Goal: Obtain resource: Download file/media

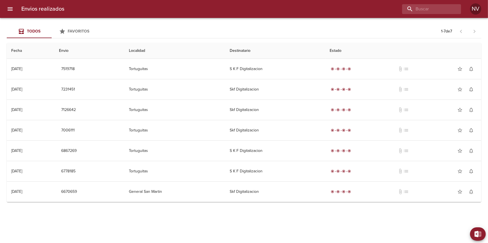
click at [10, 8] on icon "menu" at bounding box center [10, 8] width 5 height 3
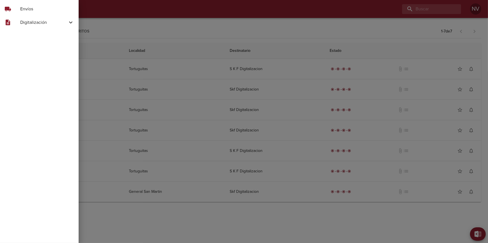
click at [81, 22] on div at bounding box center [244, 121] width 488 height 243
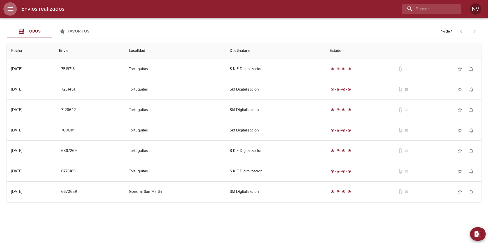
click at [10, 12] on icon "menu" at bounding box center [10, 9] width 7 height 7
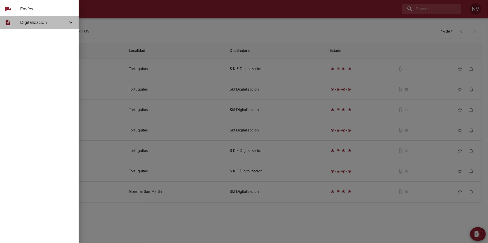
click at [70, 24] on icon at bounding box center [70, 22] width 7 height 7
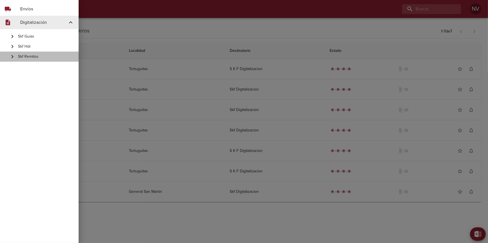
click at [29, 54] on span "Skf Remitos" at bounding box center [46, 57] width 56 height 6
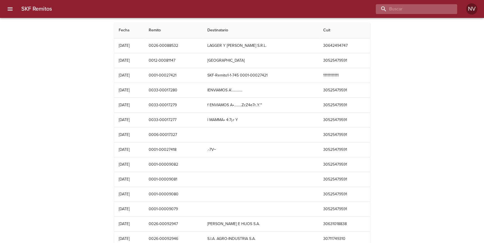
click at [421, 8] on input "buscar" at bounding box center [412, 9] width 72 height 10
paste input "0047-00004525"
type input "0047-00004525"
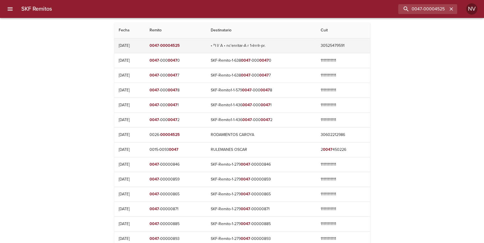
click at [171, 46] on td "0047 - 00004525" at bounding box center [175, 45] width 61 height 15
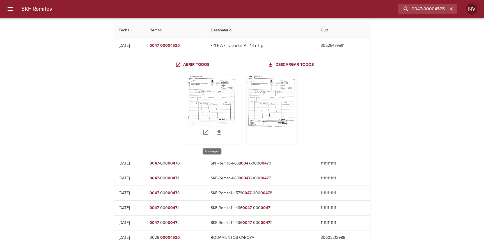
click at [216, 118] on div "Table digitalización - SKF Remitos" at bounding box center [212, 110] width 51 height 70
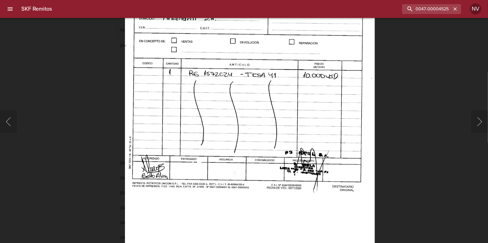
click at [252, 121] on img "Lightbox" at bounding box center [250, 102] width 250 height 353
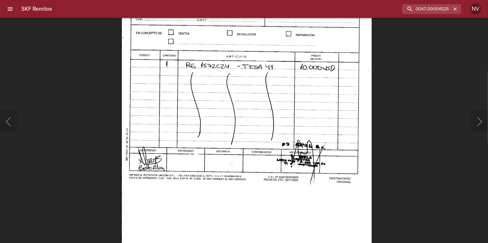
click at [271, 132] on img "Lightbox" at bounding box center [247, 94] width 250 height 353
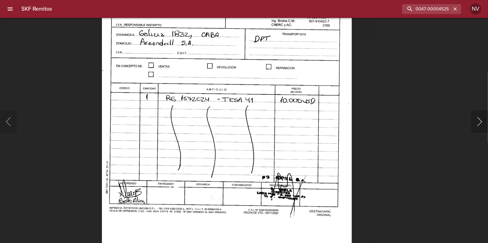
click at [482, 120] on button "Siguiente" at bounding box center [479, 122] width 17 height 22
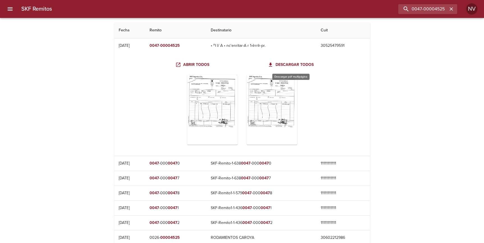
click at [292, 66] on span "Descargar todos" at bounding box center [291, 64] width 45 height 7
